Goal: Information Seeking & Learning: Learn about a topic

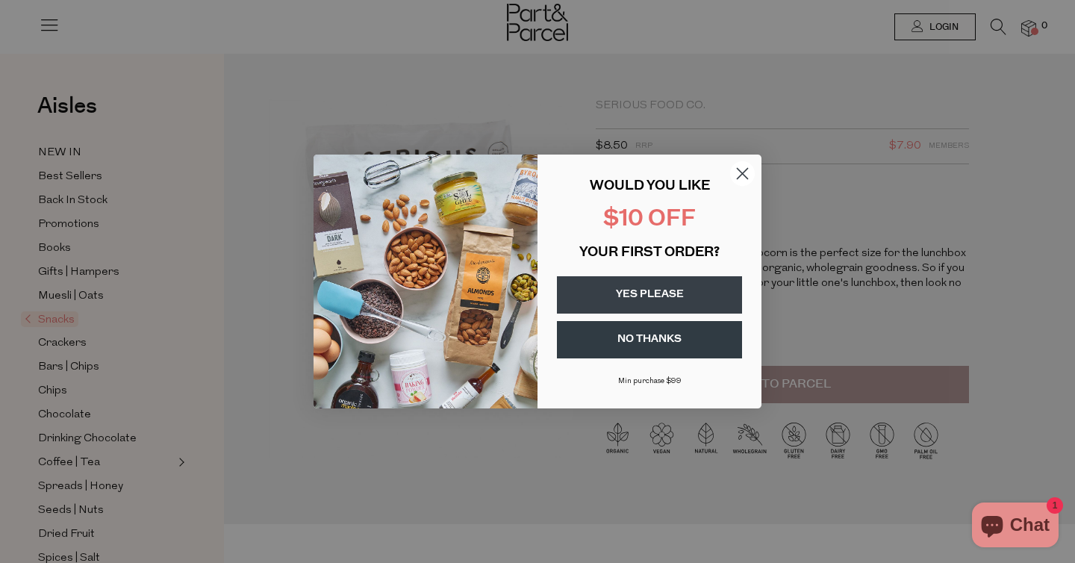
click at [744, 167] on circle "Close dialog" at bounding box center [742, 173] width 25 height 25
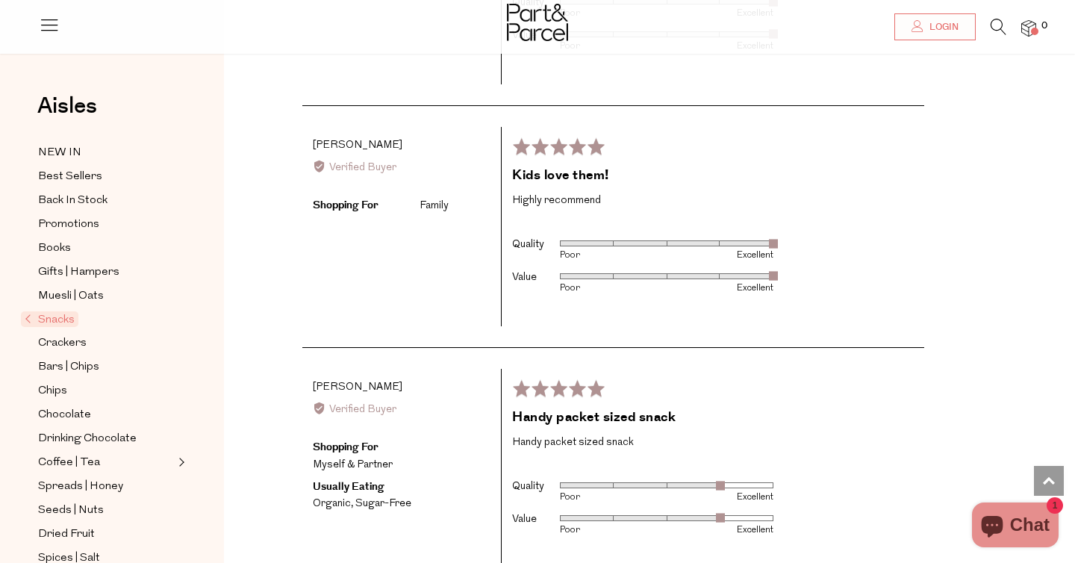
click at [59, 21] on icon at bounding box center [49, 24] width 21 height 21
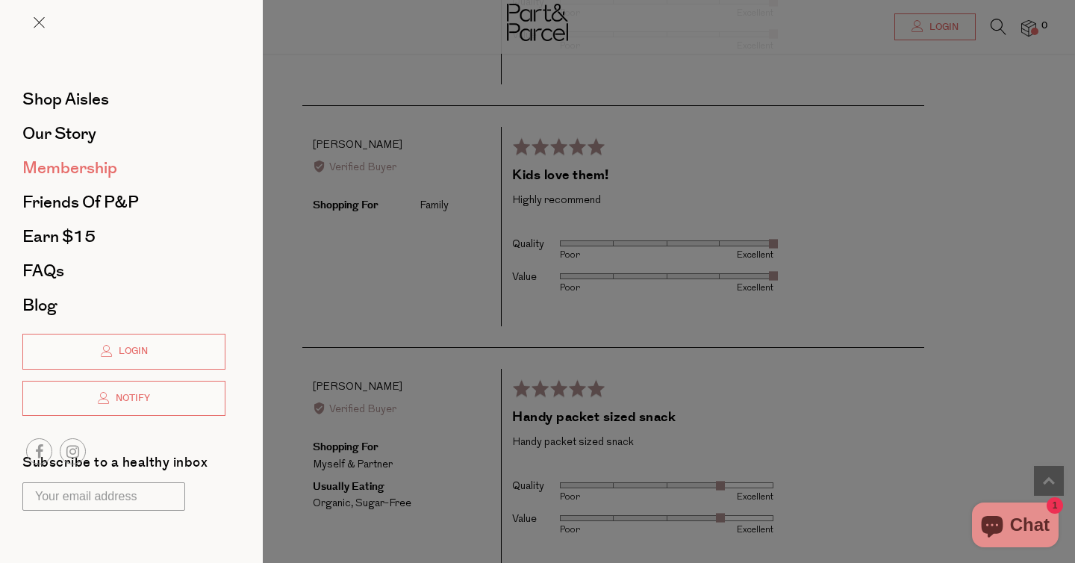
click at [59, 173] on span "Membership" at bounding box center [69, 168] width 95 height 24
